Goal: Task Accomplishment & Management: Manage account settings

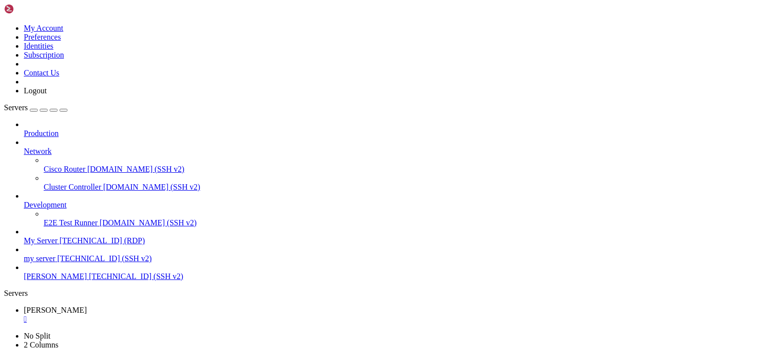
scroll to position [4, 1]
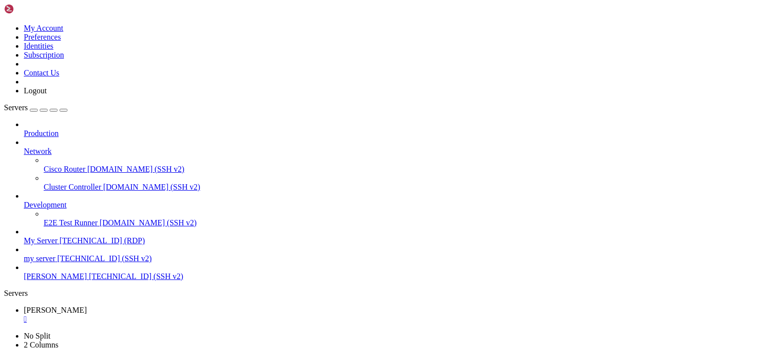
click at [89, 273] on span "[TECHNICAL_ID] (SSH v2)" at bounding box center [136, 276] width 94 height 8
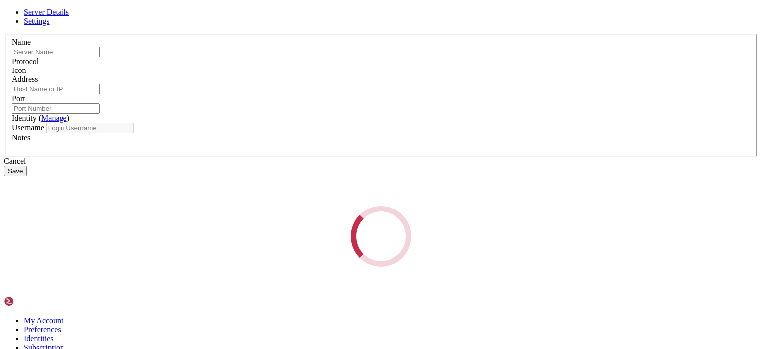
type input "[PERSON_NAME]"
type input "[TECHNICAL_ID]"
type input "22"
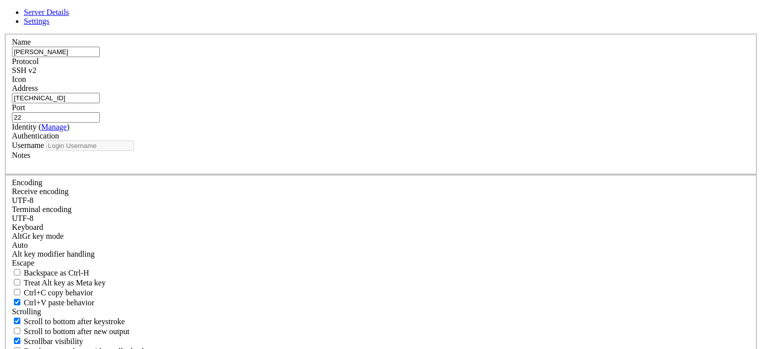
type input "root"
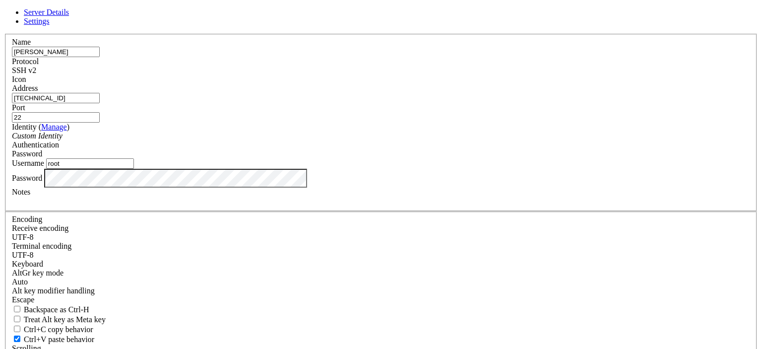
click at [216, 229] on div "Server Details Settings Name [PERSON_NAME] Protocol SSH v2 Icon" at bounding box center [381, 213] width 754 height 410
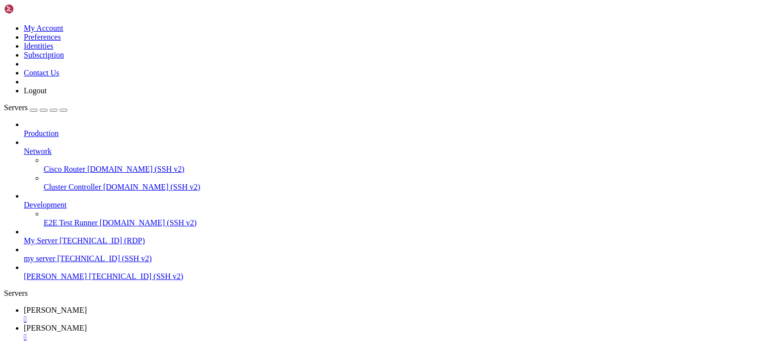
click at [89, 276] on span "[TECHNICAL_ID] (SSH v2)" at bounding box center [136, 276] width 94 height 8
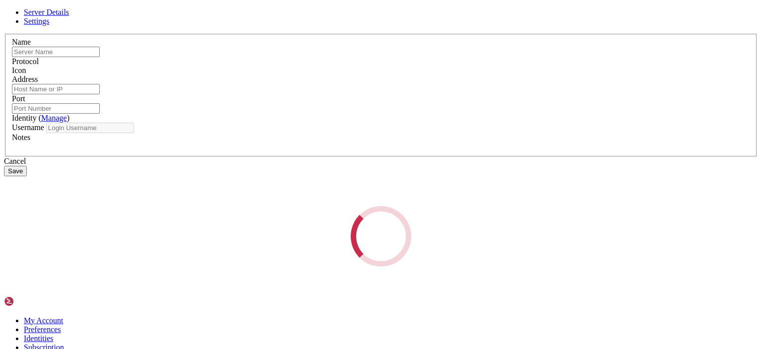
type input "[PERSON_NAME]"
type input "[TECHNICAL_ID]"
type input "22"
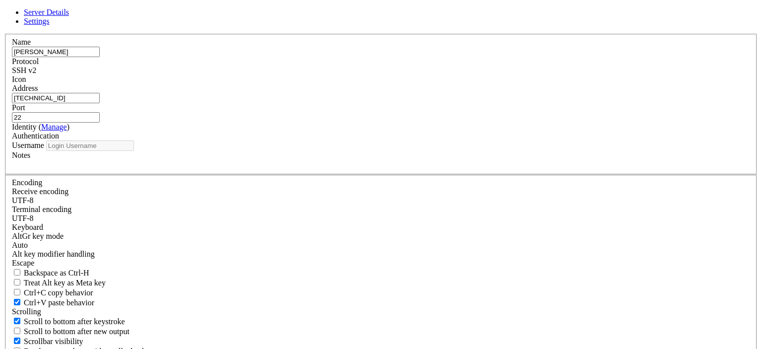
type input "root"
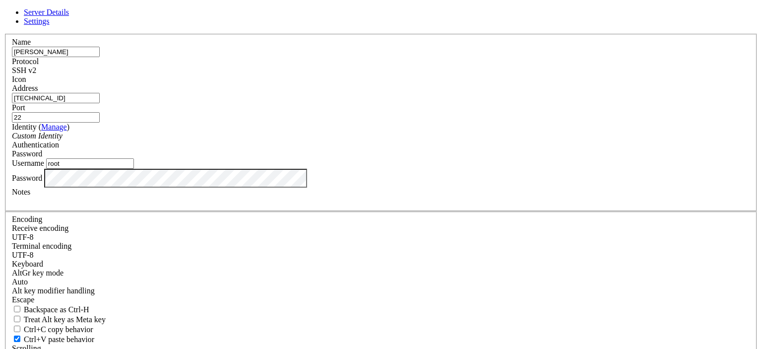
drag, startPoint x: 328, startPoint y: 120, endPoint x: 237, endPoint y: 121, distance: 91.8
click at [237, 121] on div "Name [PERSON_NAME] Protocol SSH v2 Icon Address [TECHNICAL_ID] ( Manage )" at bounding box center [381, 216] width 754 height 365
paste input "[TECHNICAL_ID]"
type input "[TECHNICAL_ID]"
click at [203, 242] on div "Server Details Settings Name [PERSON_NAME] Protocol SSH v2 Icon" at bounding box center [381, 213] width 754 height 410
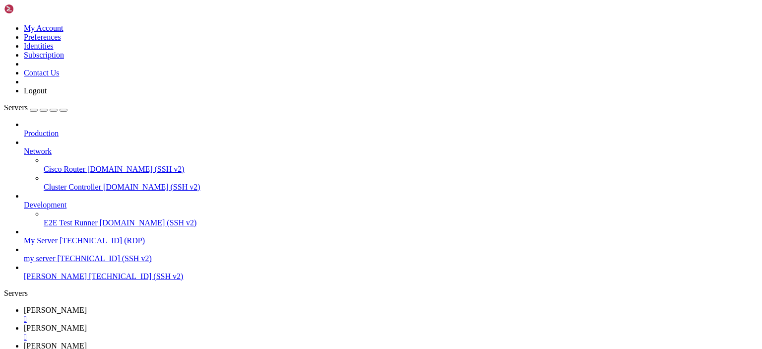
click at [89, 272] on span "[TECHNICAL_ID] (SSH v2)" at bounding box center [136, 276] width 94 height 8
drag, startPoint x: 263, startPoint y: 972, endPoint x: 66, endPoint y: 970, distance: 197.0
